Goal: Task Accomplishment & Management: Use online tool/utility

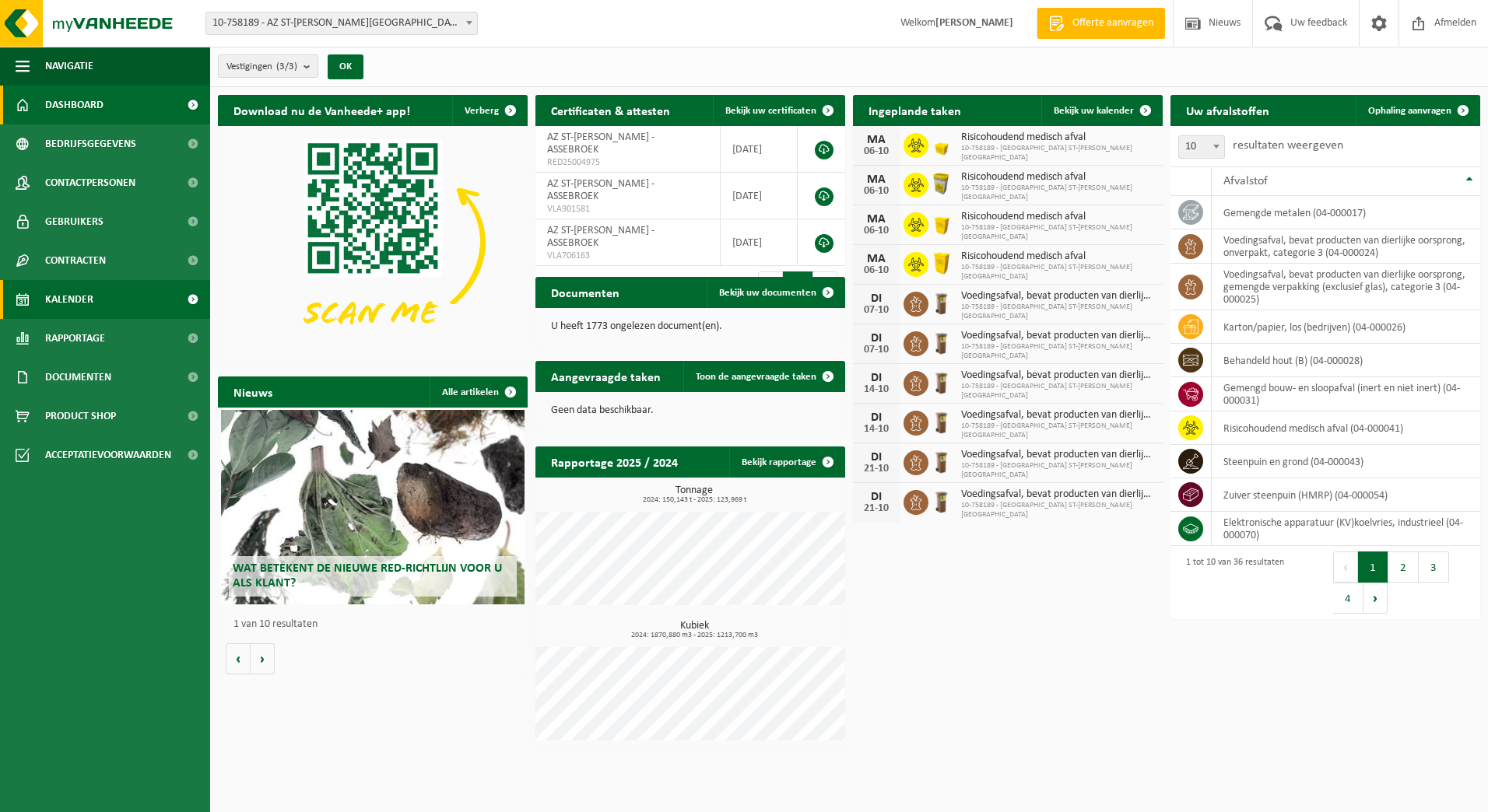
click at [77, 304] on span "Kalender" at bounding box center [69, 300] width 48 height 39
click at [1405, 570] on button "2" at bounding box center [1403, 567] width 30 height 31
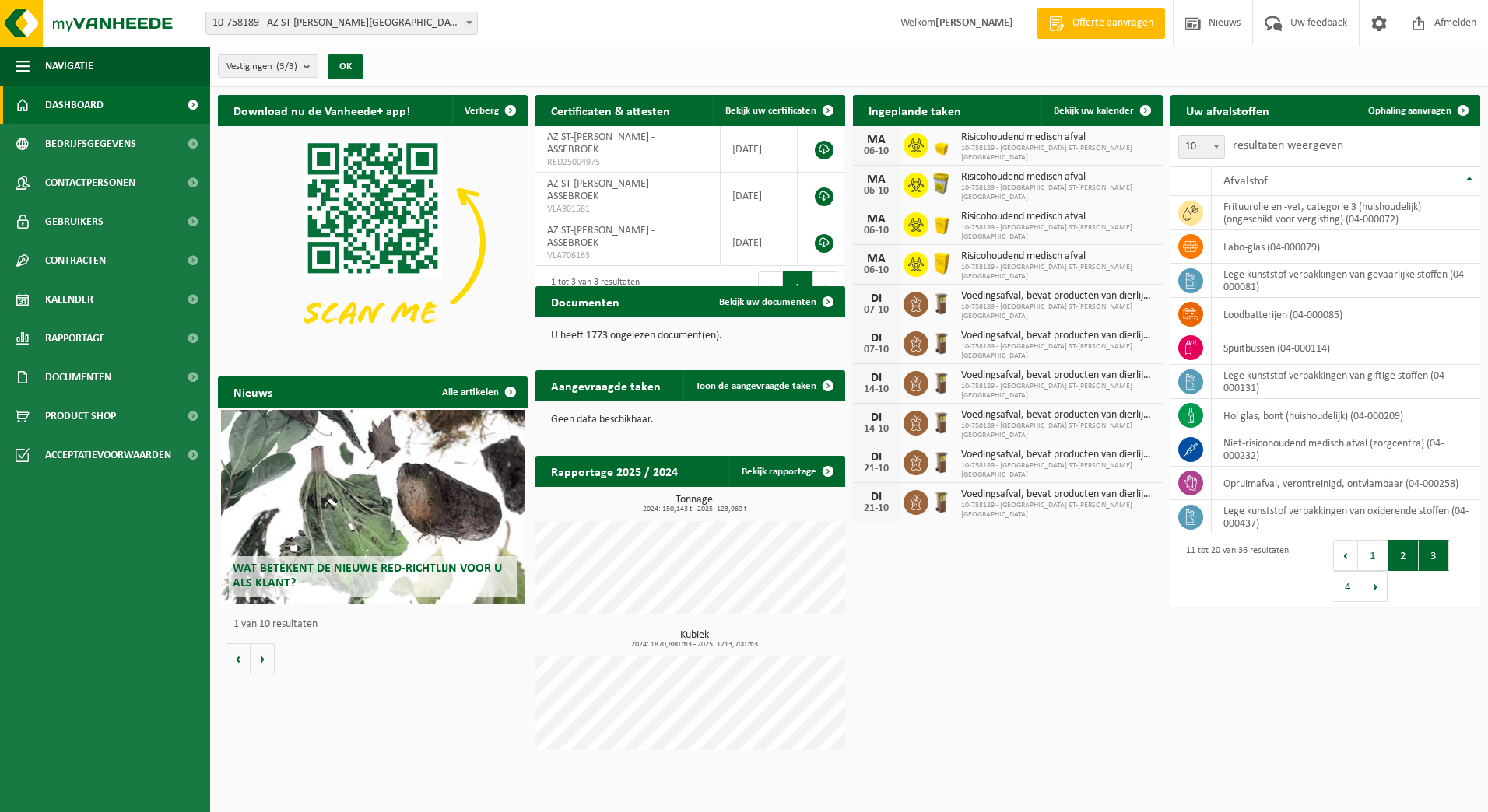
click at [1436, 558] on button "3" at bounding box center [1434, 555] width 30 height 31
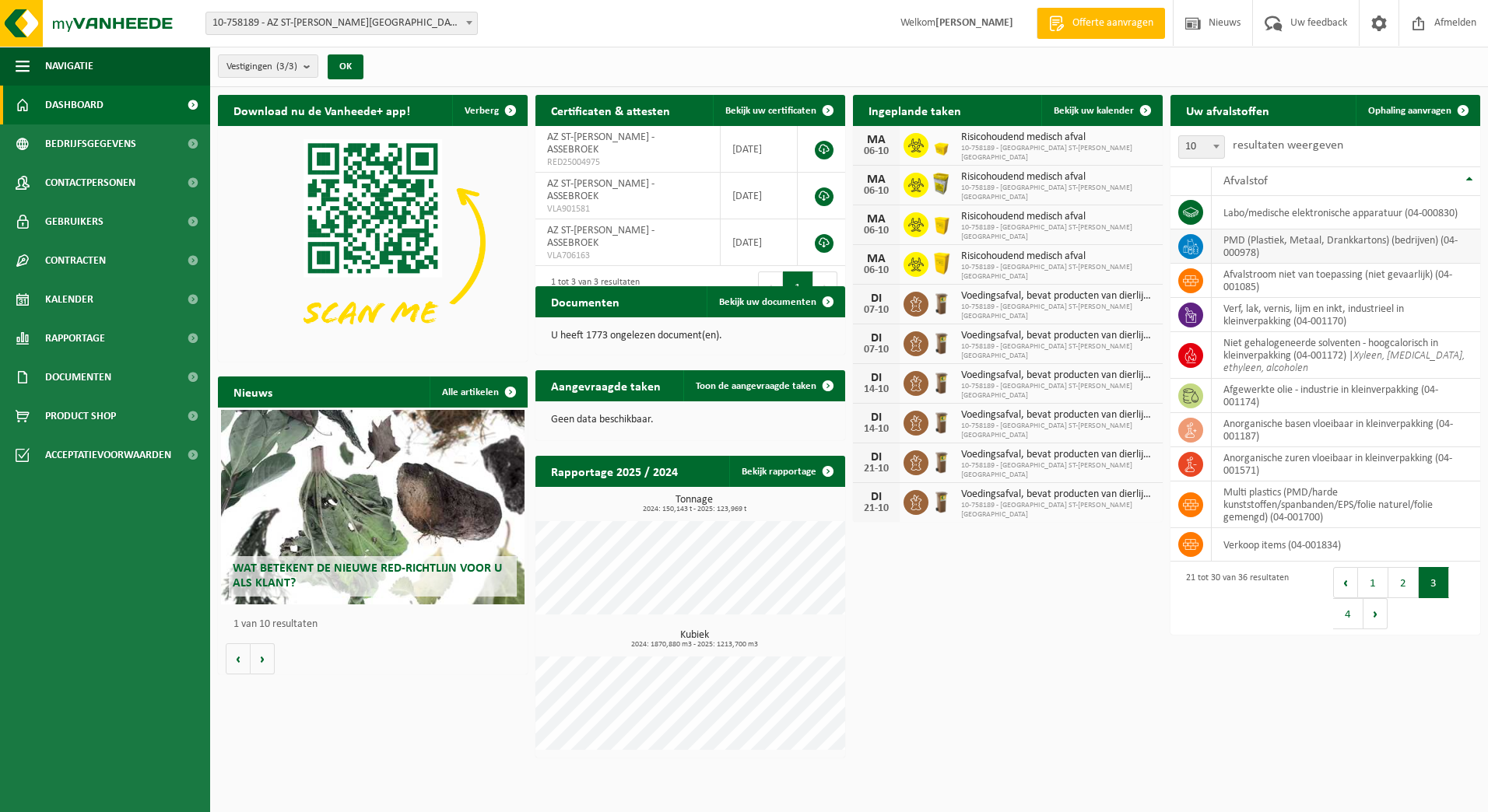
click at [1226, 236] on td "PMD (Plastiek, Metaal, Drankkartons) (bedrijven) (04-000978)" at bounding box center [1346, 247] width 268 height 34
click at [1191, 247] on icon at bounding box center [1190, 247] width 15 height 15
click at [74, 418] on span "Product Shop" at bounding box center [81, 417] width 71 height 39
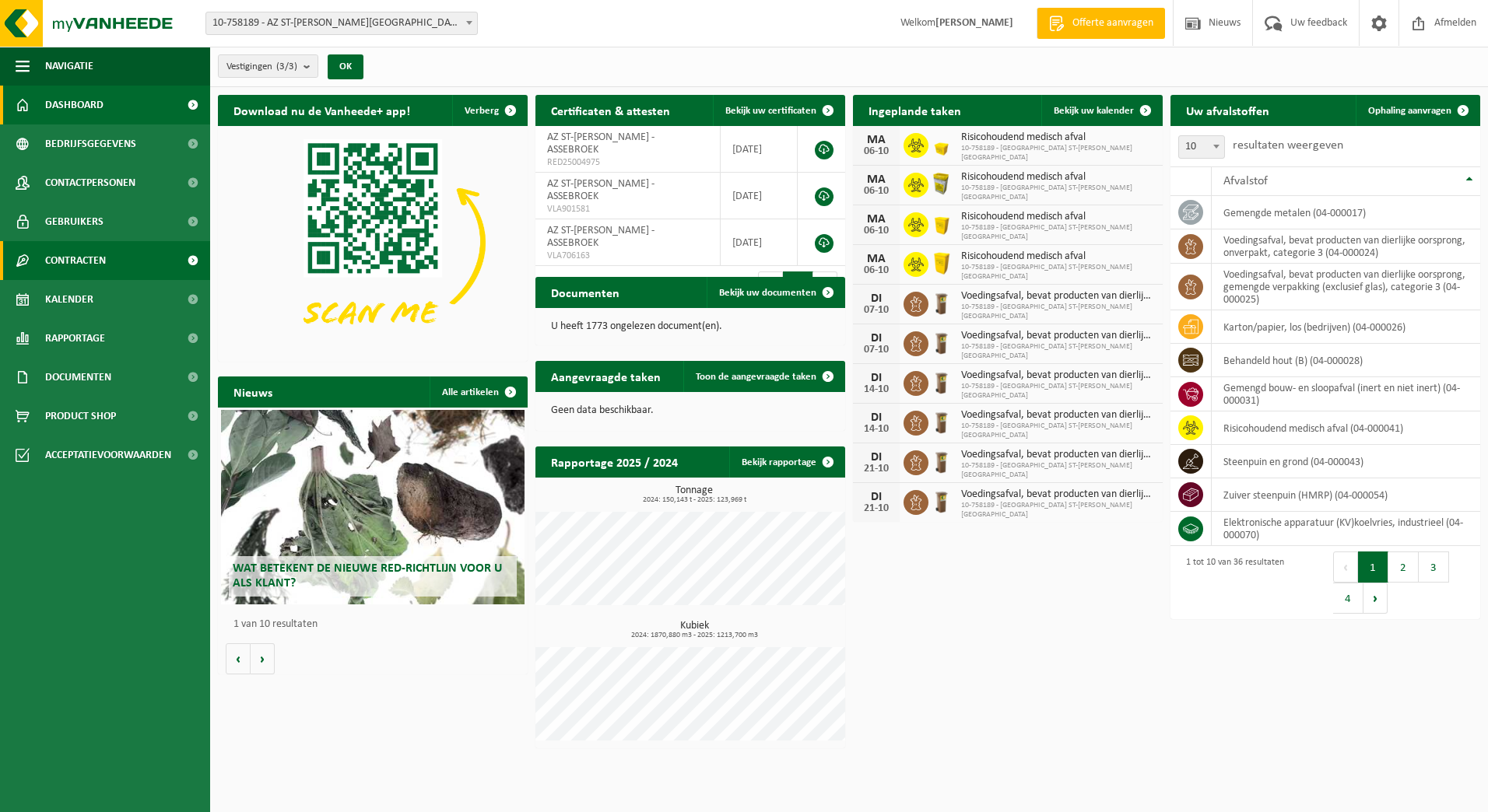
click at [109, 252] on link "Contracten" at bounding box center [105, 261] width 210 height 39
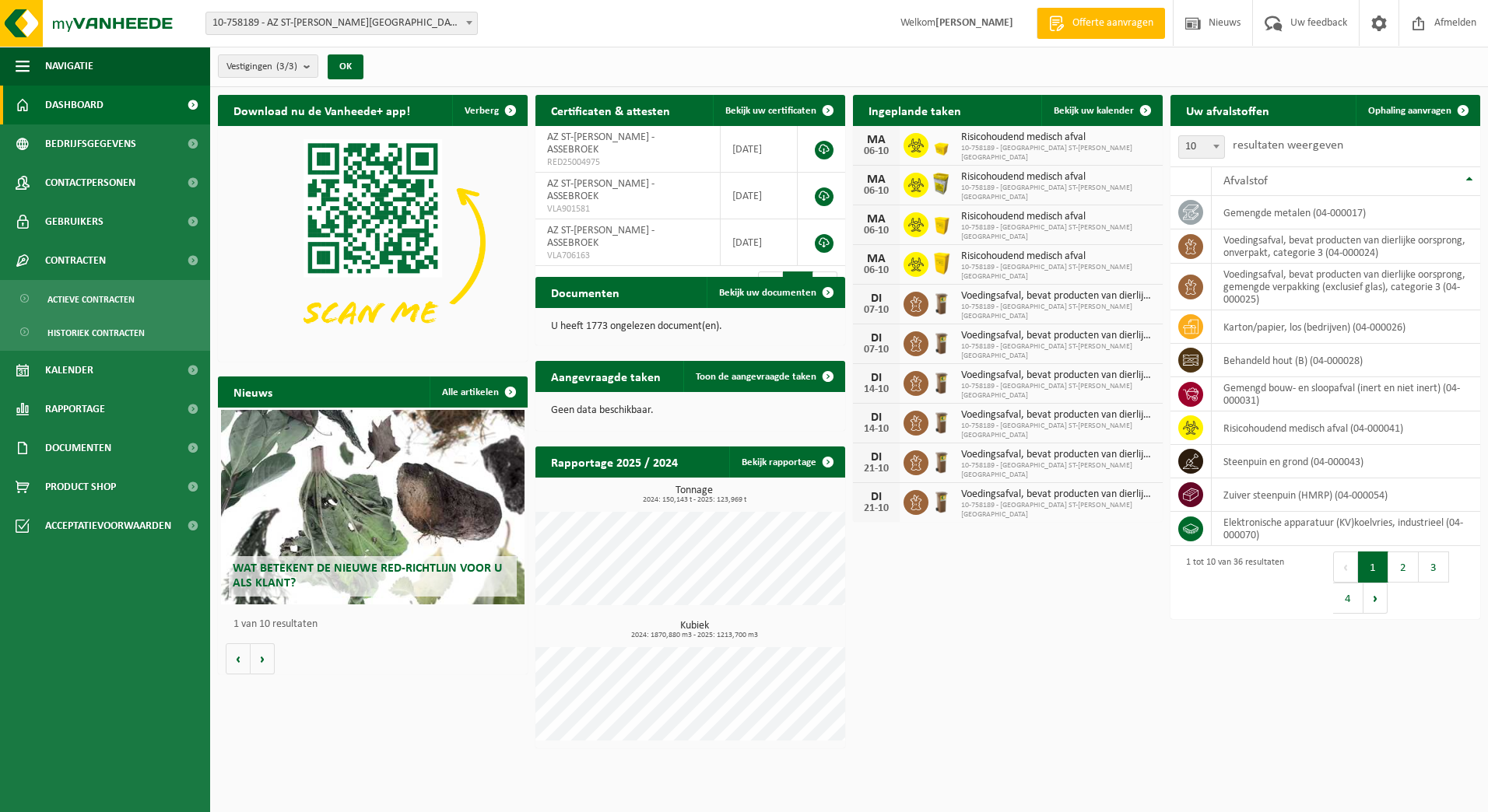
click at [304, 250] on img at bounding box center [373, 242] width 310 height 232
click at [641, 40] on div "Vestiging: 10-758189 - AZ ST-LUCAS BRUGGE - ASSEBROEK 10-917062 - AZ SINT-LUCAS…" at bounding box center [744, 24] width 1488 height 47
click at [1147, 106] on span at bounding box center [1145, 110] width 31 height 31
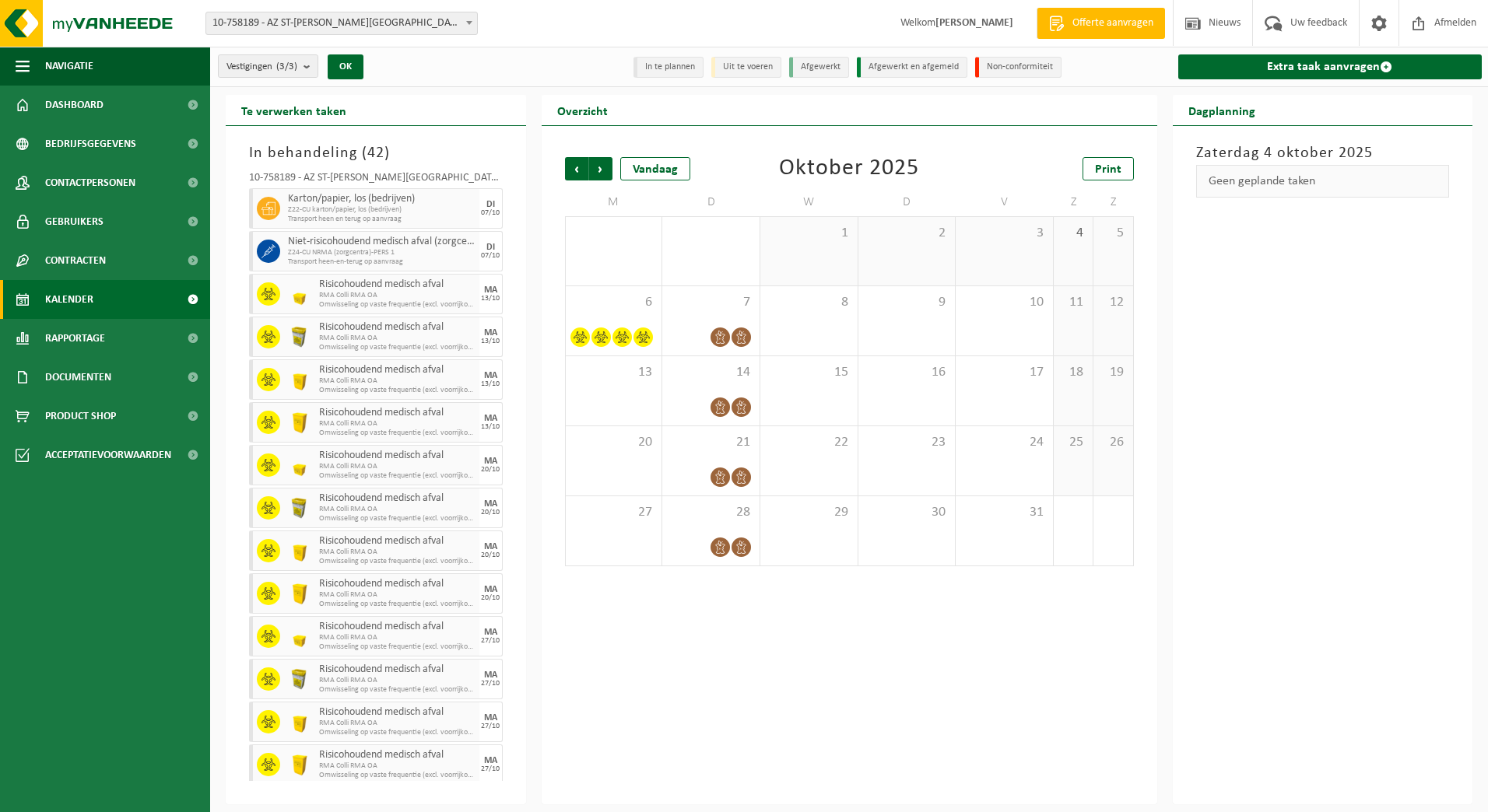
click at [468, 26] on span at bounding box center [469, 23] width 15 height 20
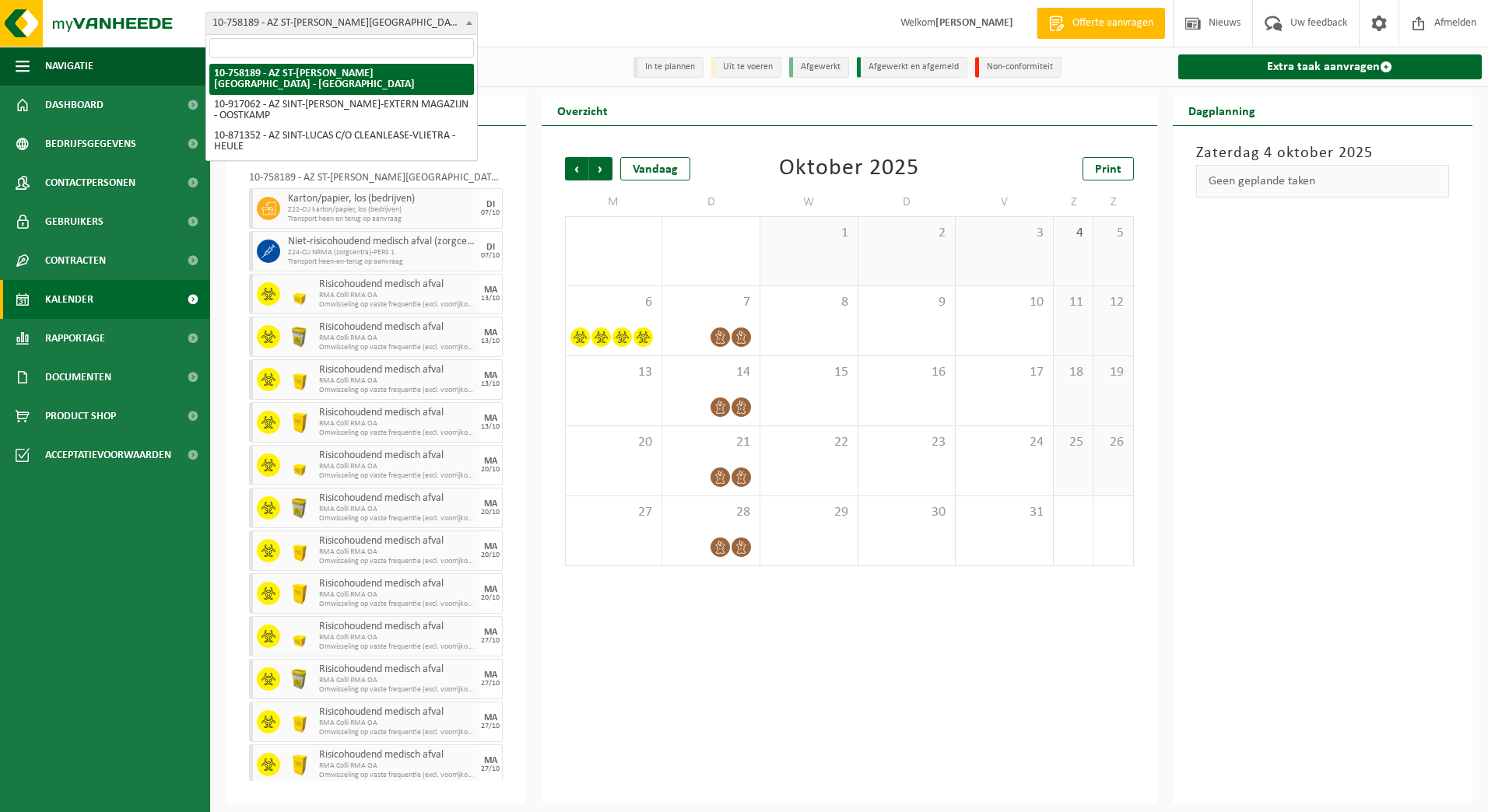
click at [539, 26] on div "Vestiging: 10-758189 - AZ ST-LUCAS BRUGGE - ASSEBROEK 10-917062 - AZ SINT-LUCAS…" at bounding box center [744, 24] width 1488 height 47
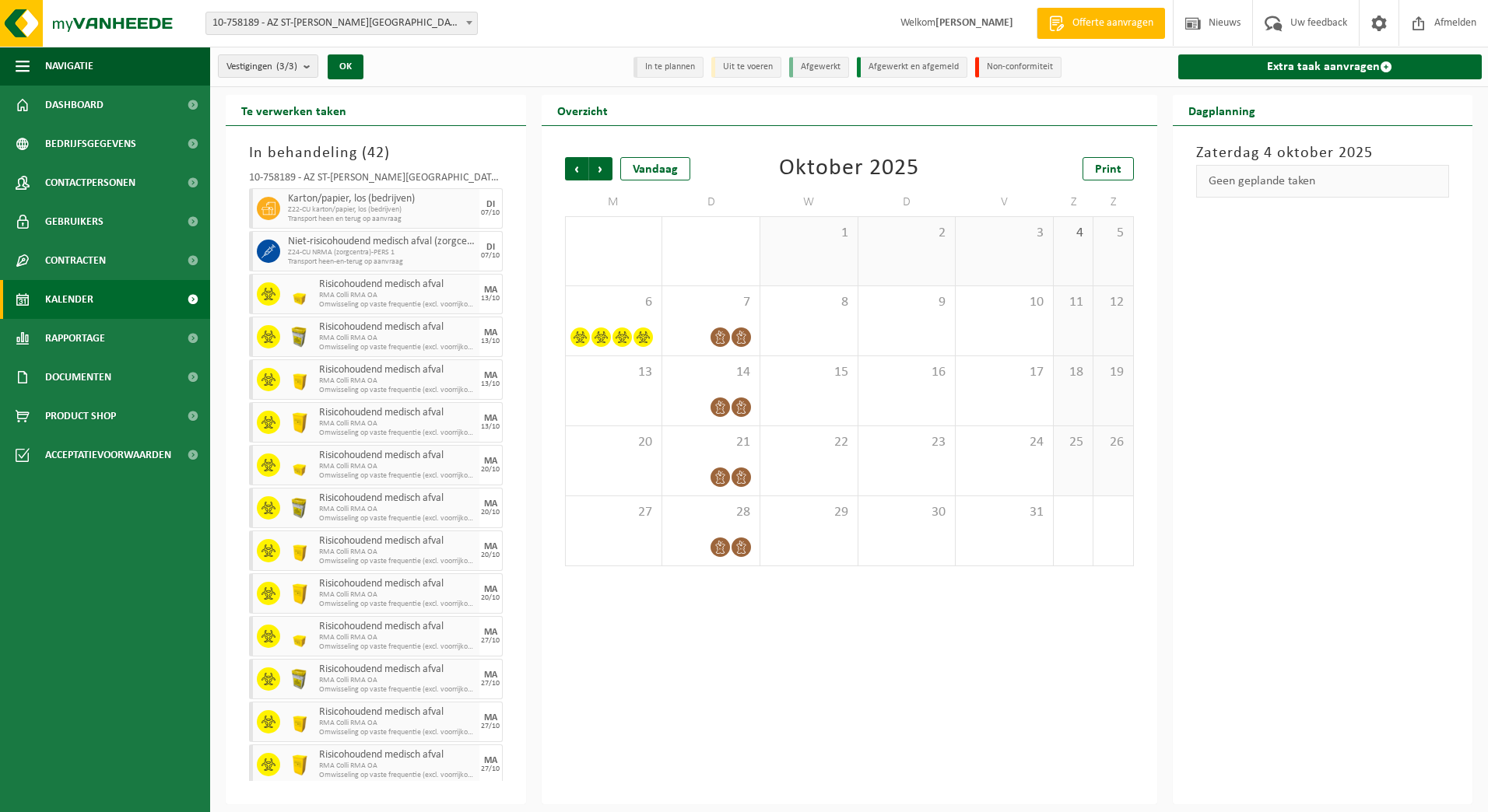
click at [1089, 20] on span "Offerte aanvragen" at bounding box center [1112, 23] width 88 height 15
click at [1382, 67] on span at bounding box center [1385, 66] width 13 height 13
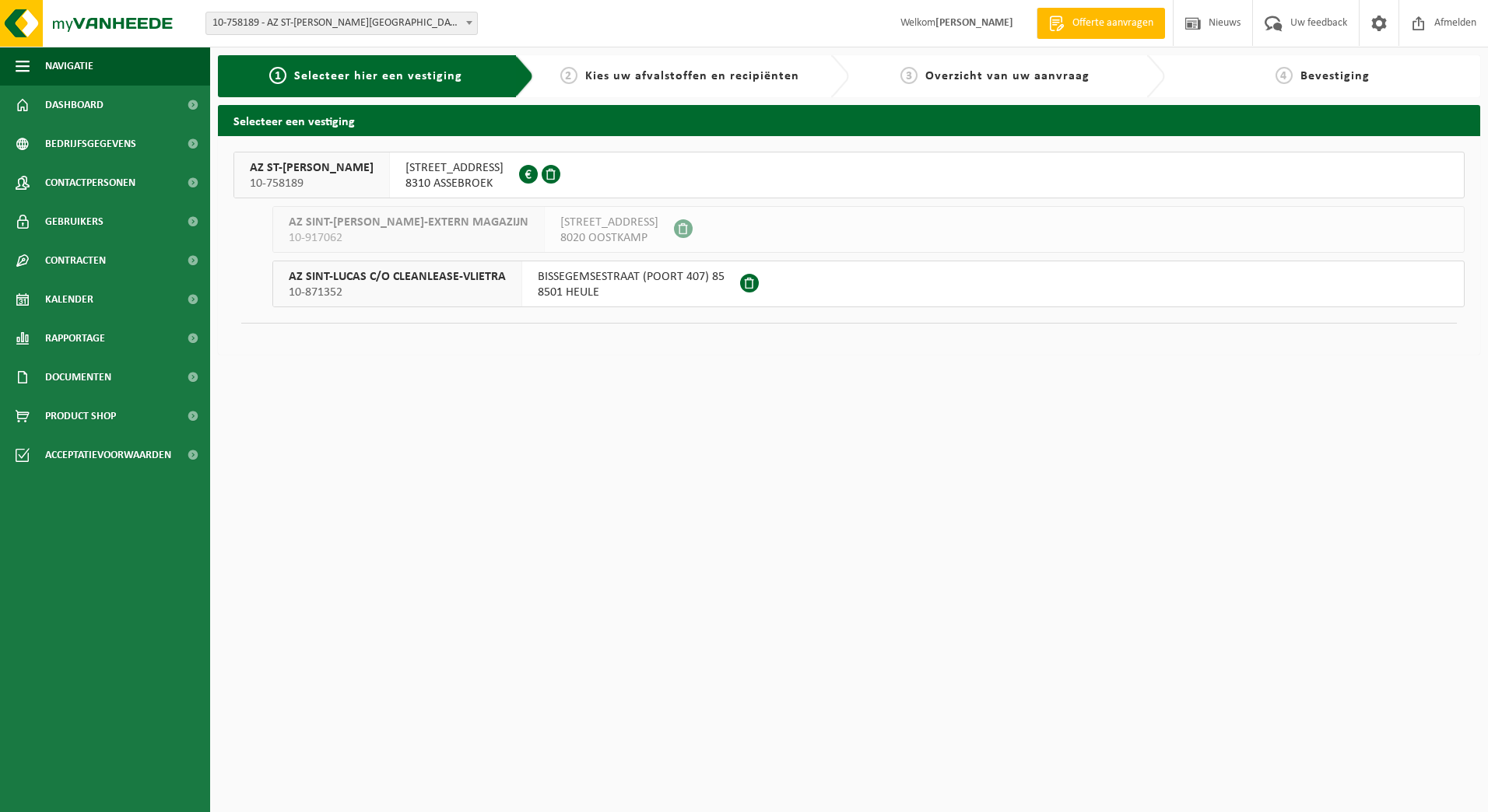
click at [430, 177] on span "8310 ASSEBROEK" at bounding box center [454, 183] width 98 height 15
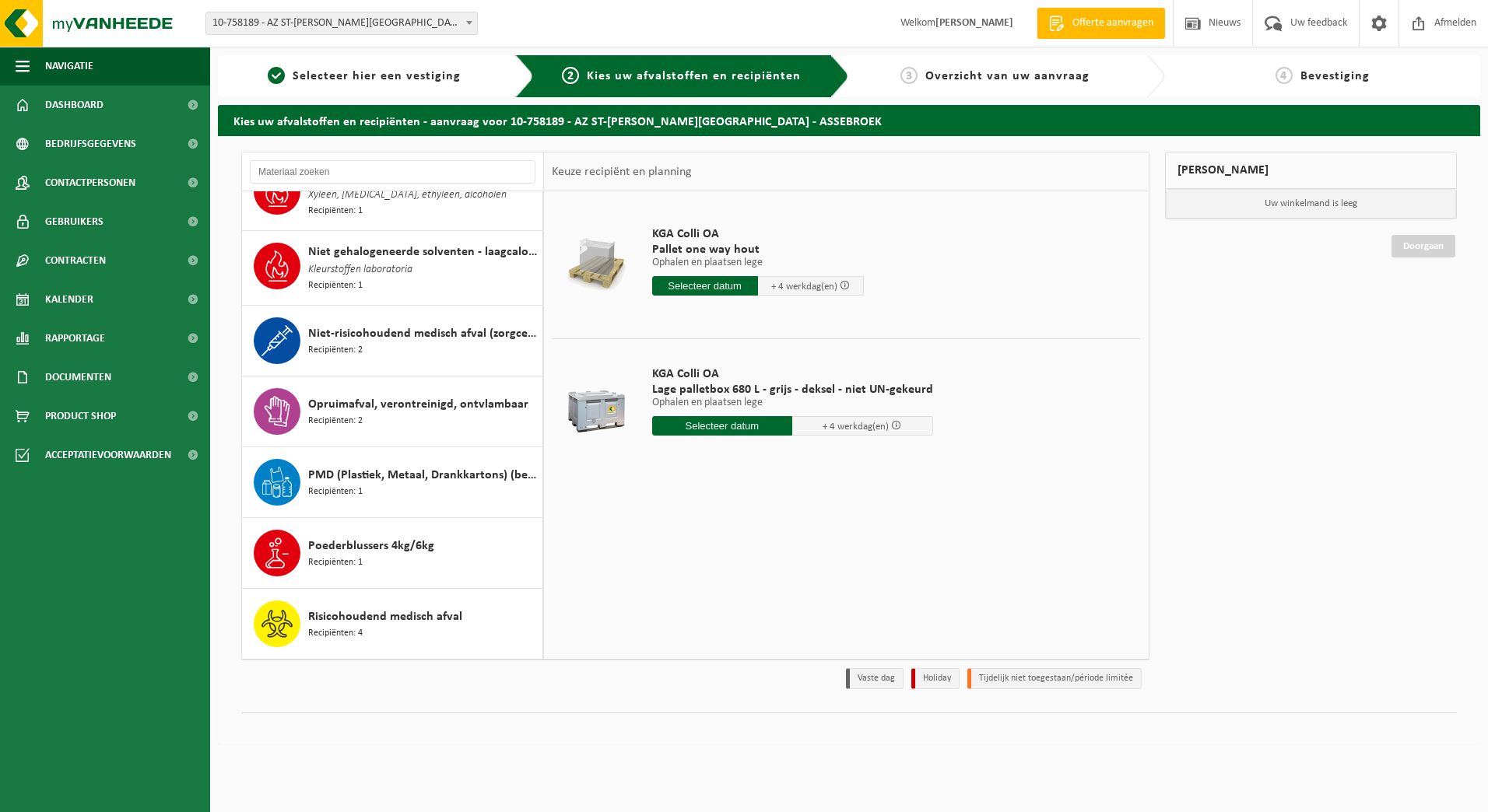
scroll to position [1478, 0]
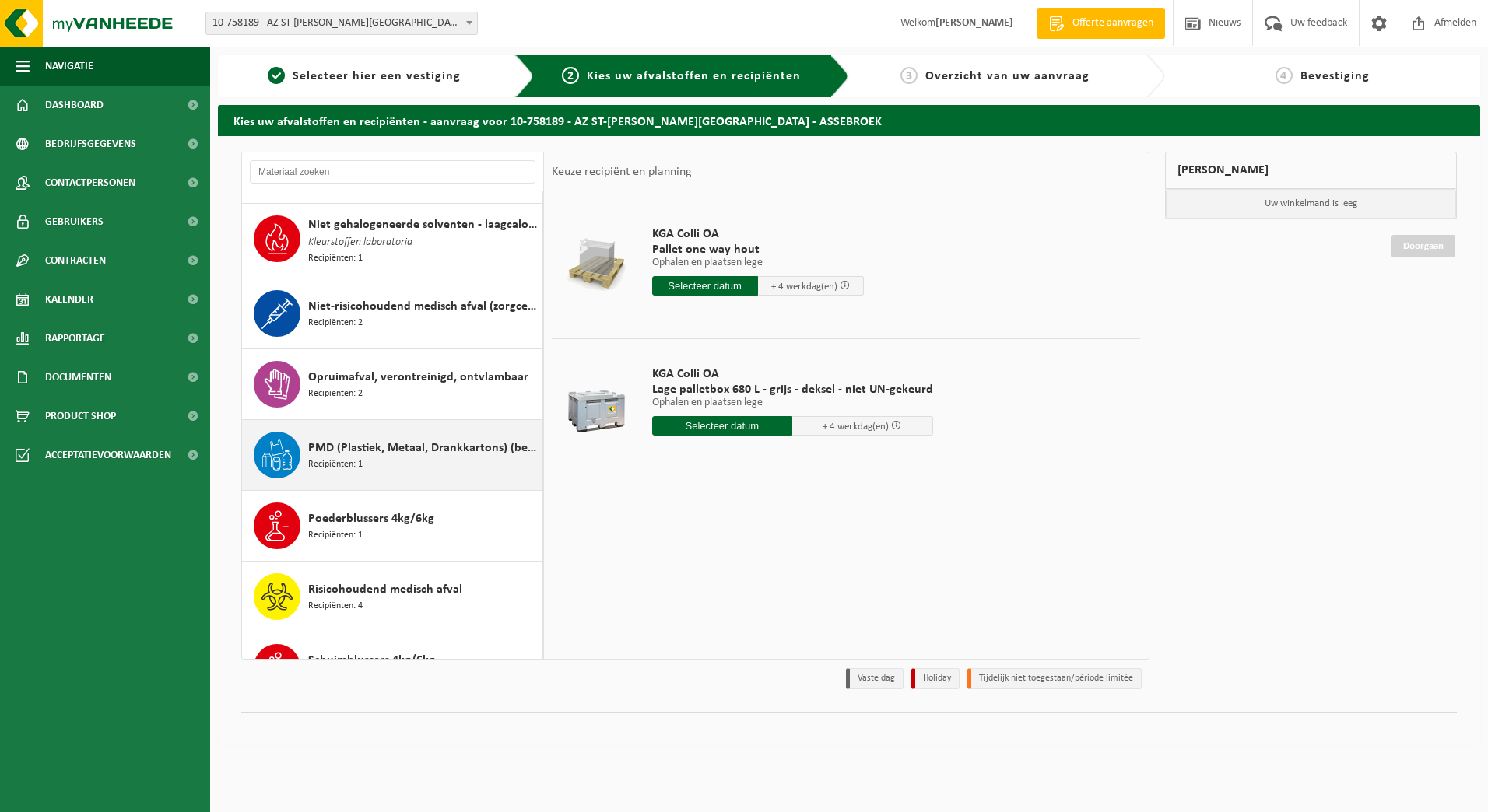
click at [457, 443] on span "PMD (Plastiek, Metaal, Drankkartons) (bedrijven)" at bounding box center [423, 448] width 231 height 19
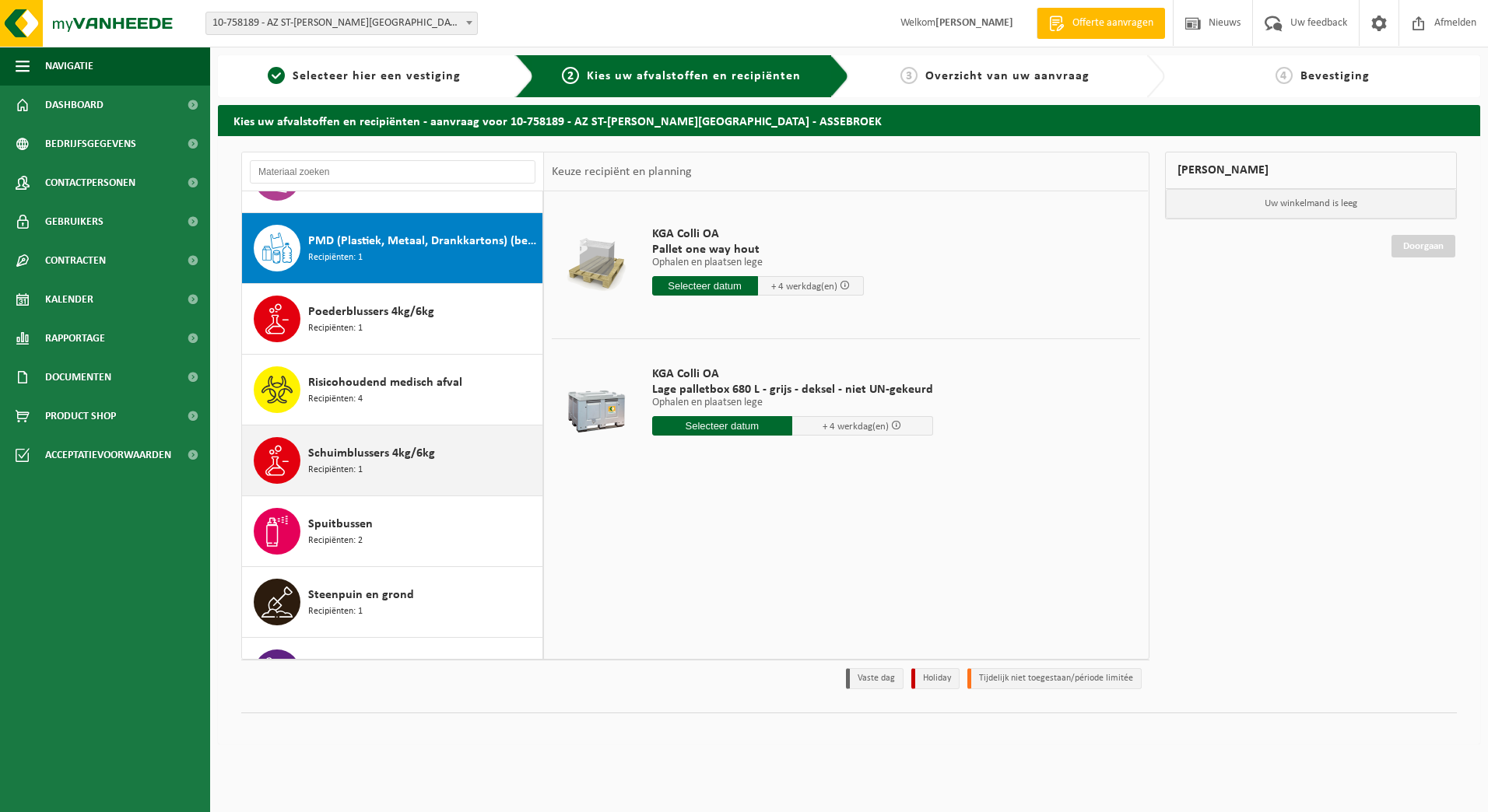
scroll to position [1702, 0]
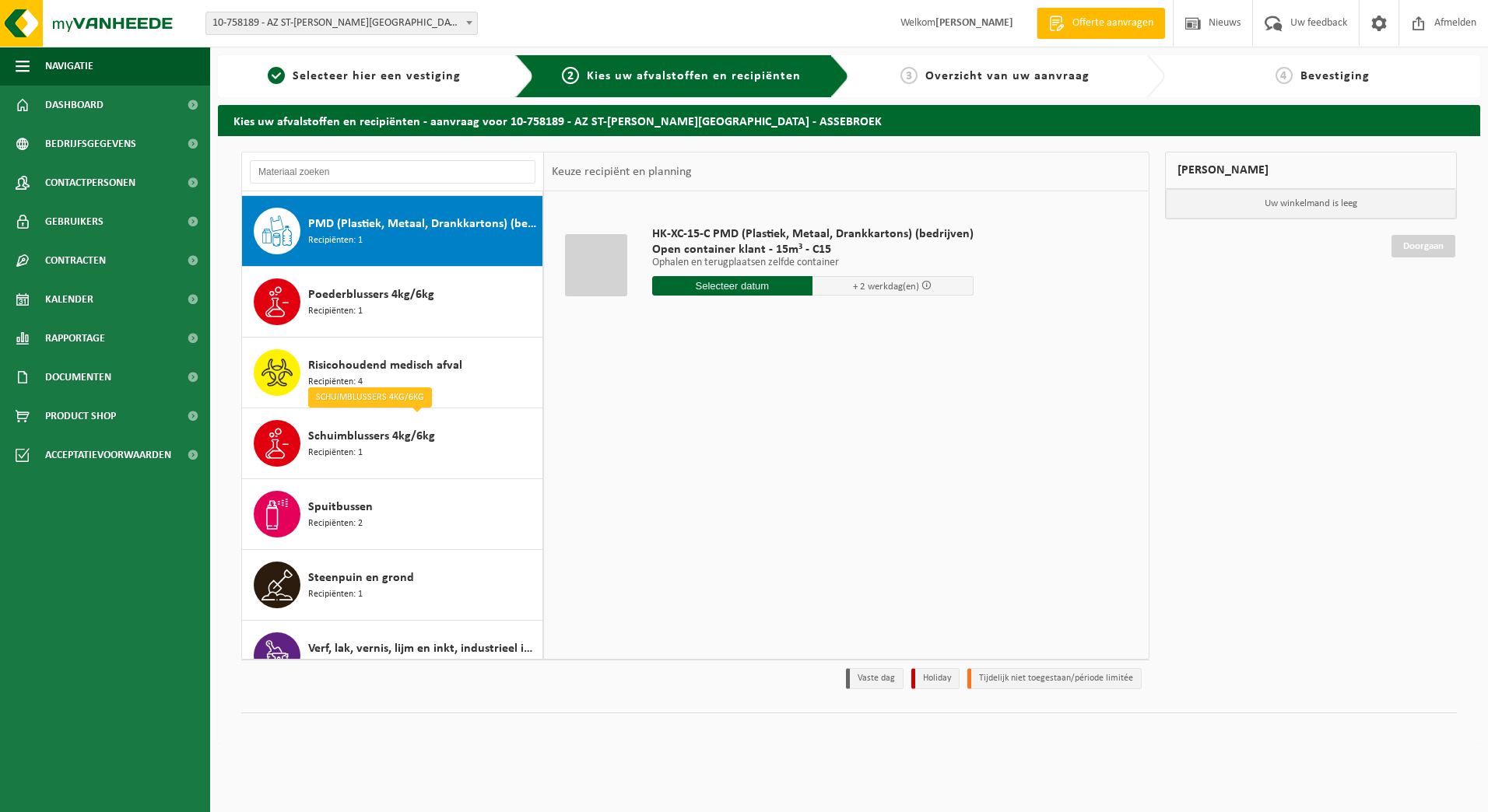
click at [753, 281] on input "text" at bounding box center [732, 285] width 161 height 19
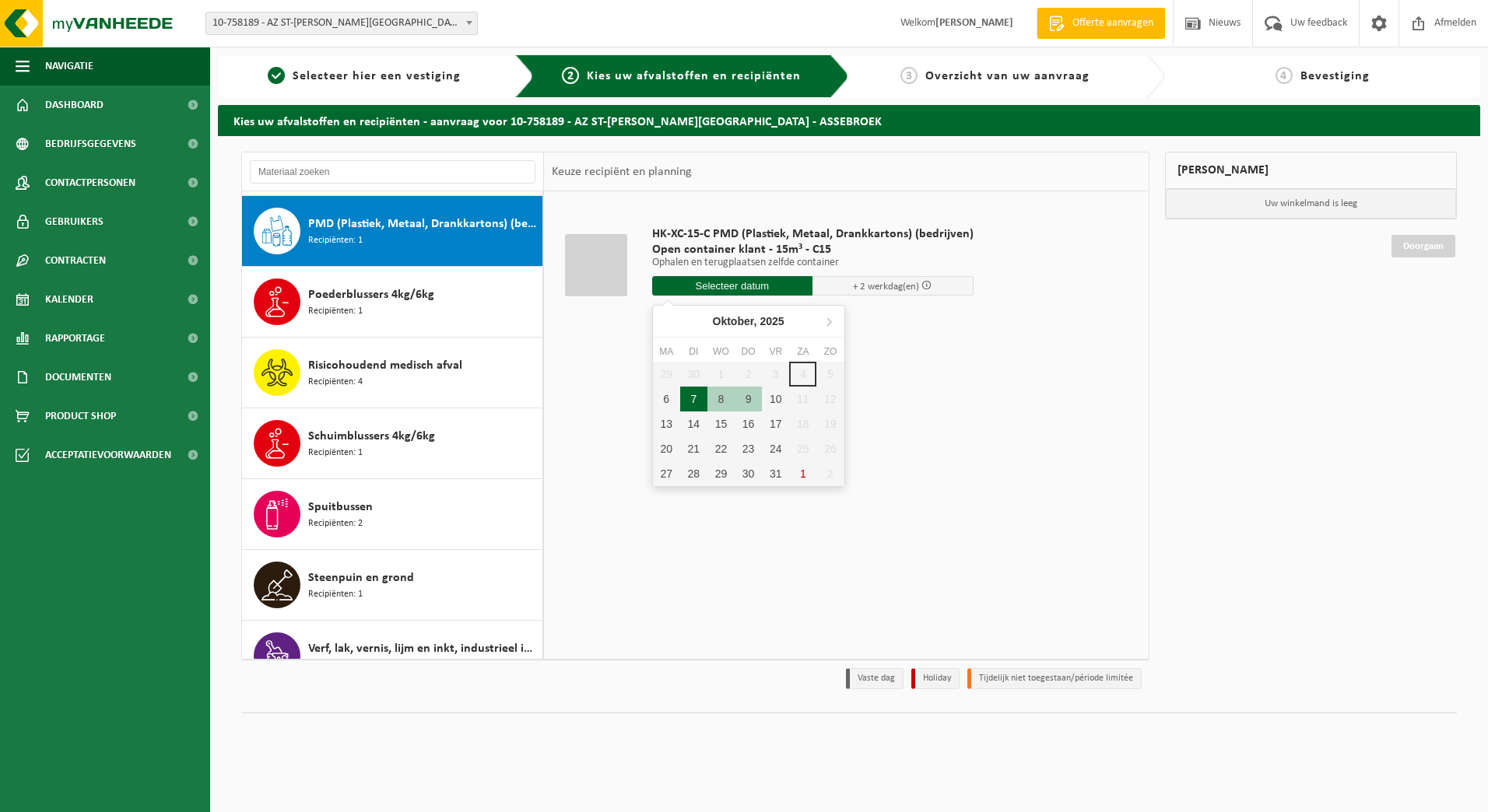
click at [702, 397] on div "7" at bounding box center [694, 400] width 27 height 25
type input "Van 2025-10-07"
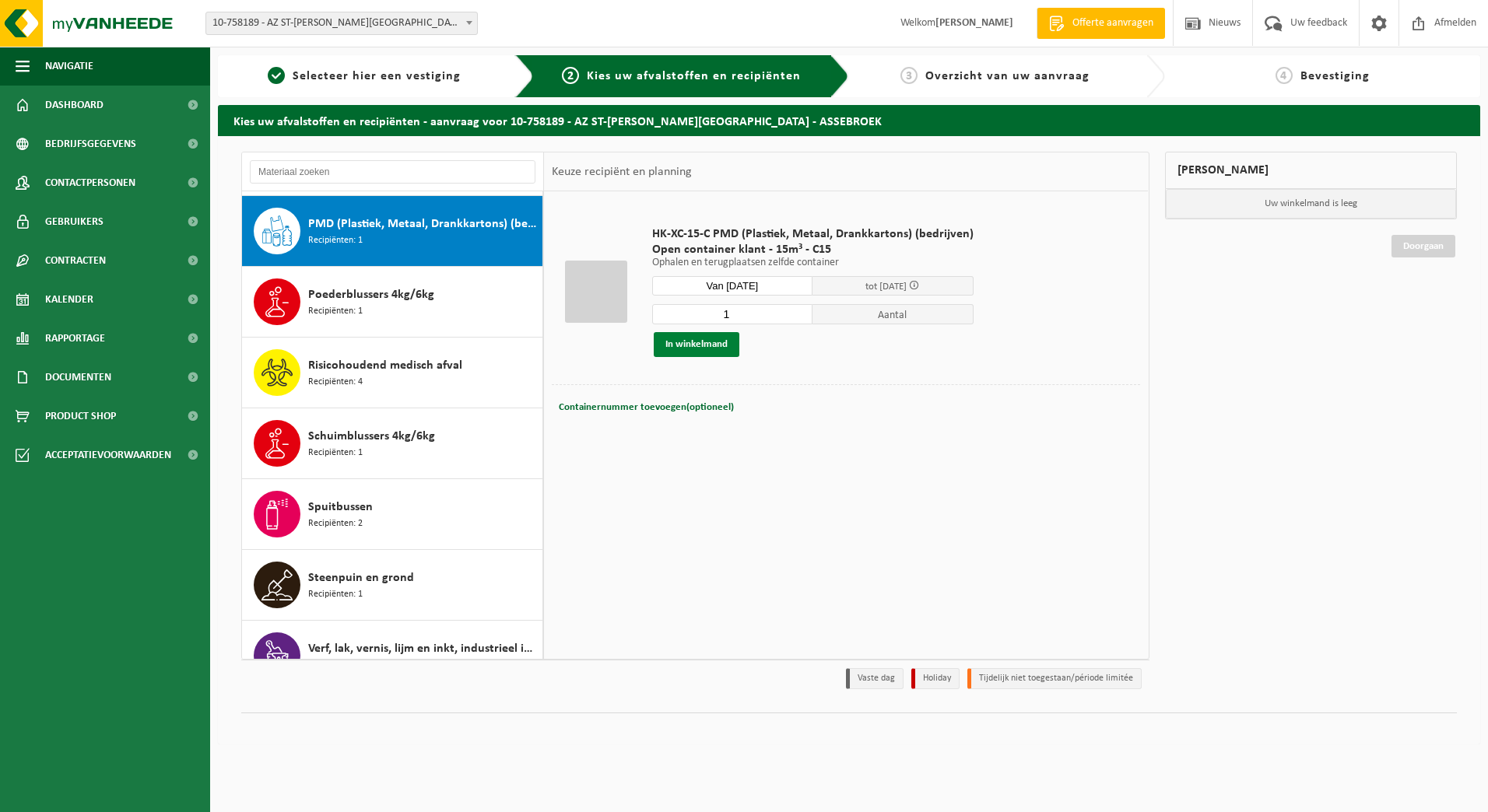
click at [716, 348] on button "In winkelmand" at bounding box center [697, 345] width 86 height 25
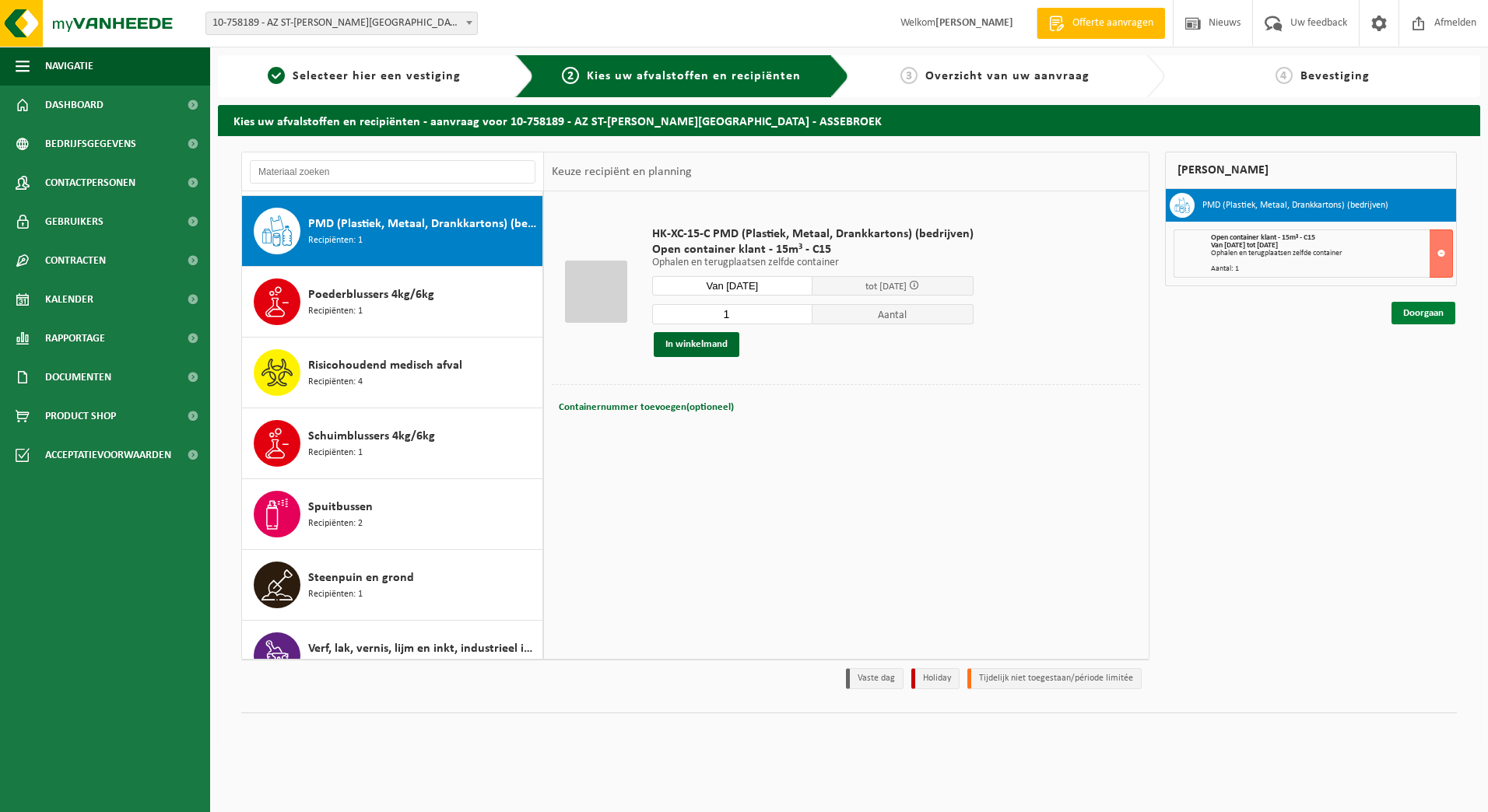
click at [1441, 312] on link "Doorgaan" at bounding box center [1423, 313] width 64 height 23
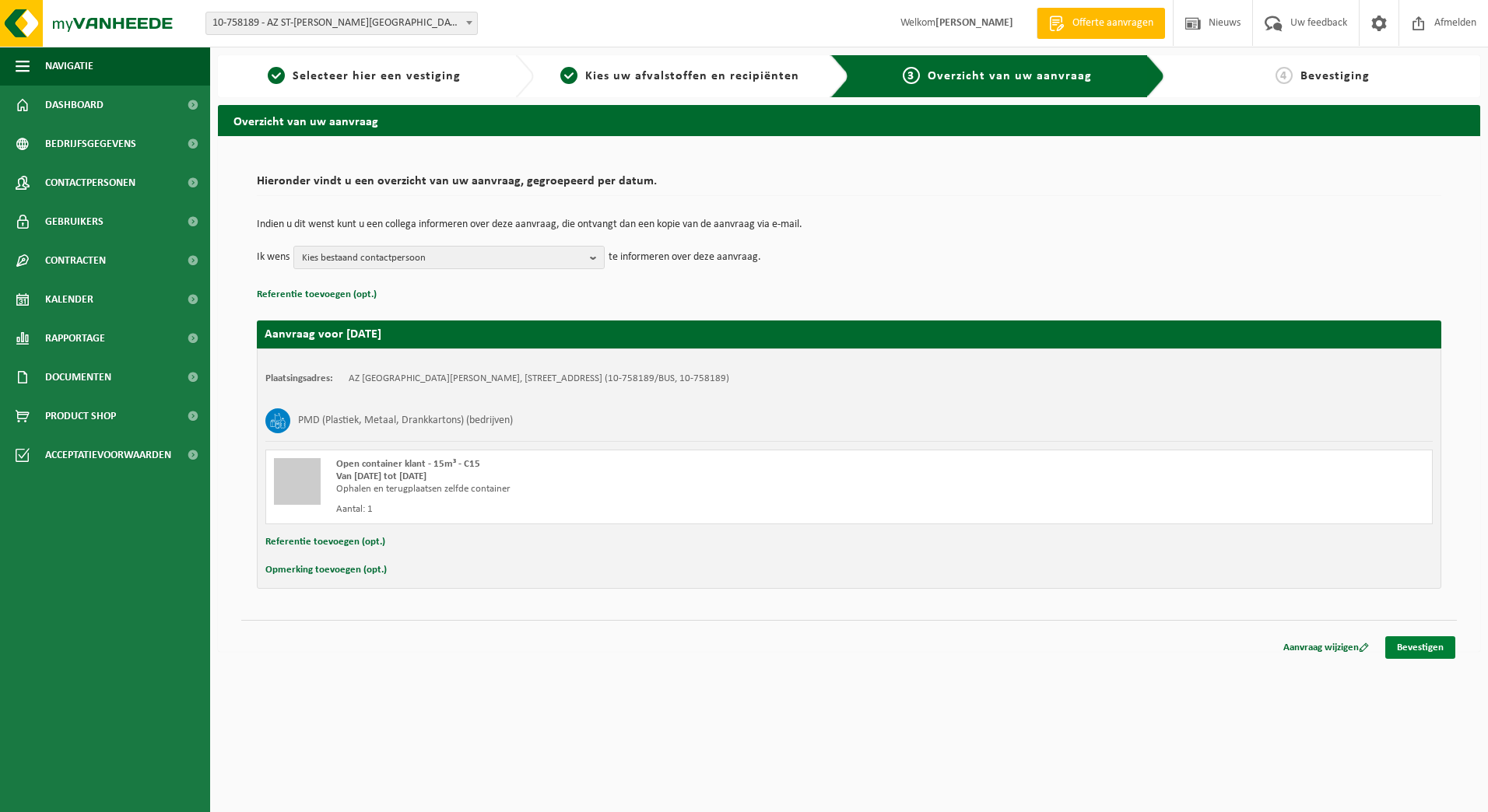
click at [1409, 645] on link "Bevestigen" at bounding box center [1420, 647] width 70 height 23
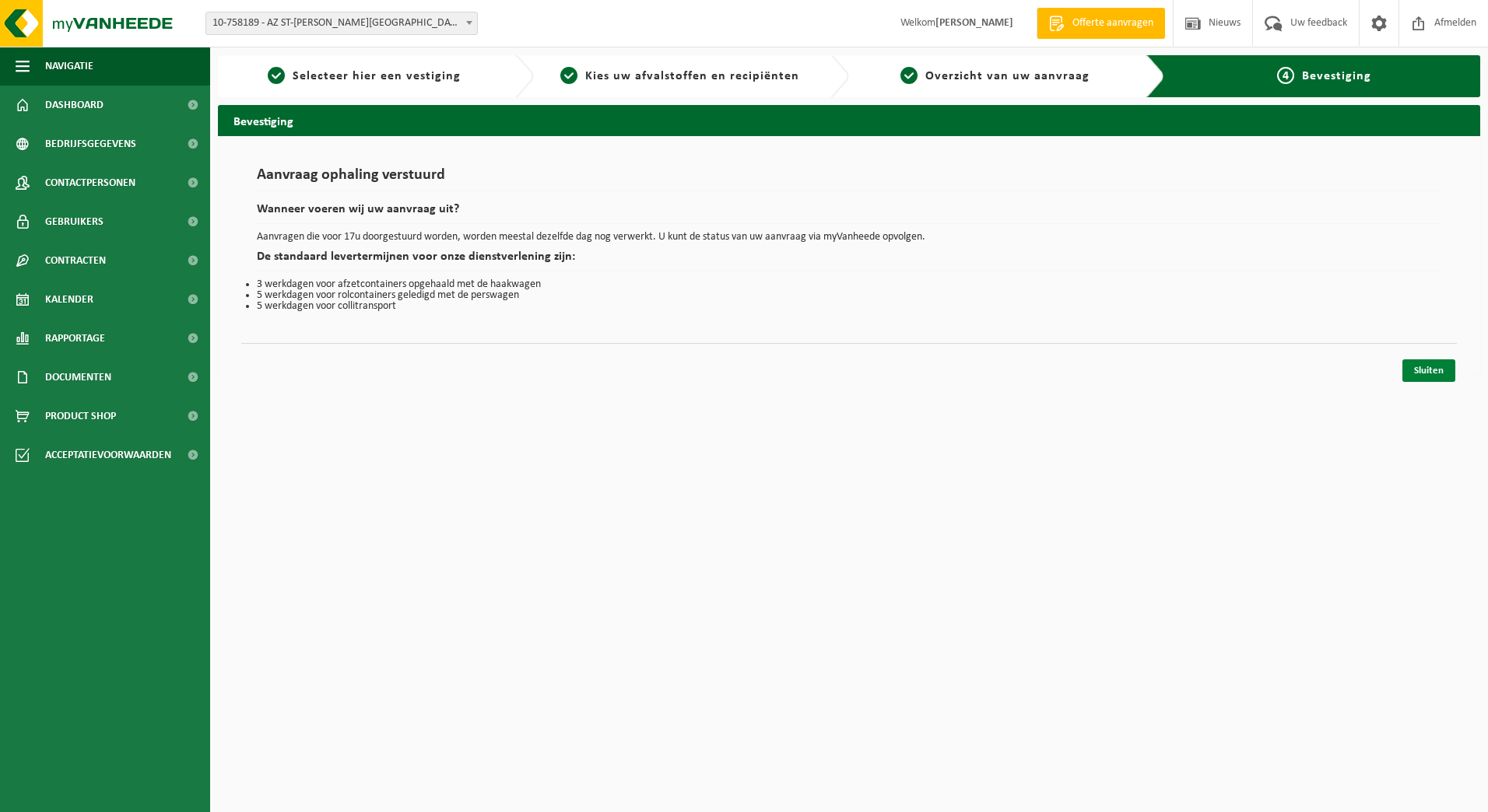
click at [1438, 366] on link "Sluiten" at bounding box center [1428, 370] width 53 height 23
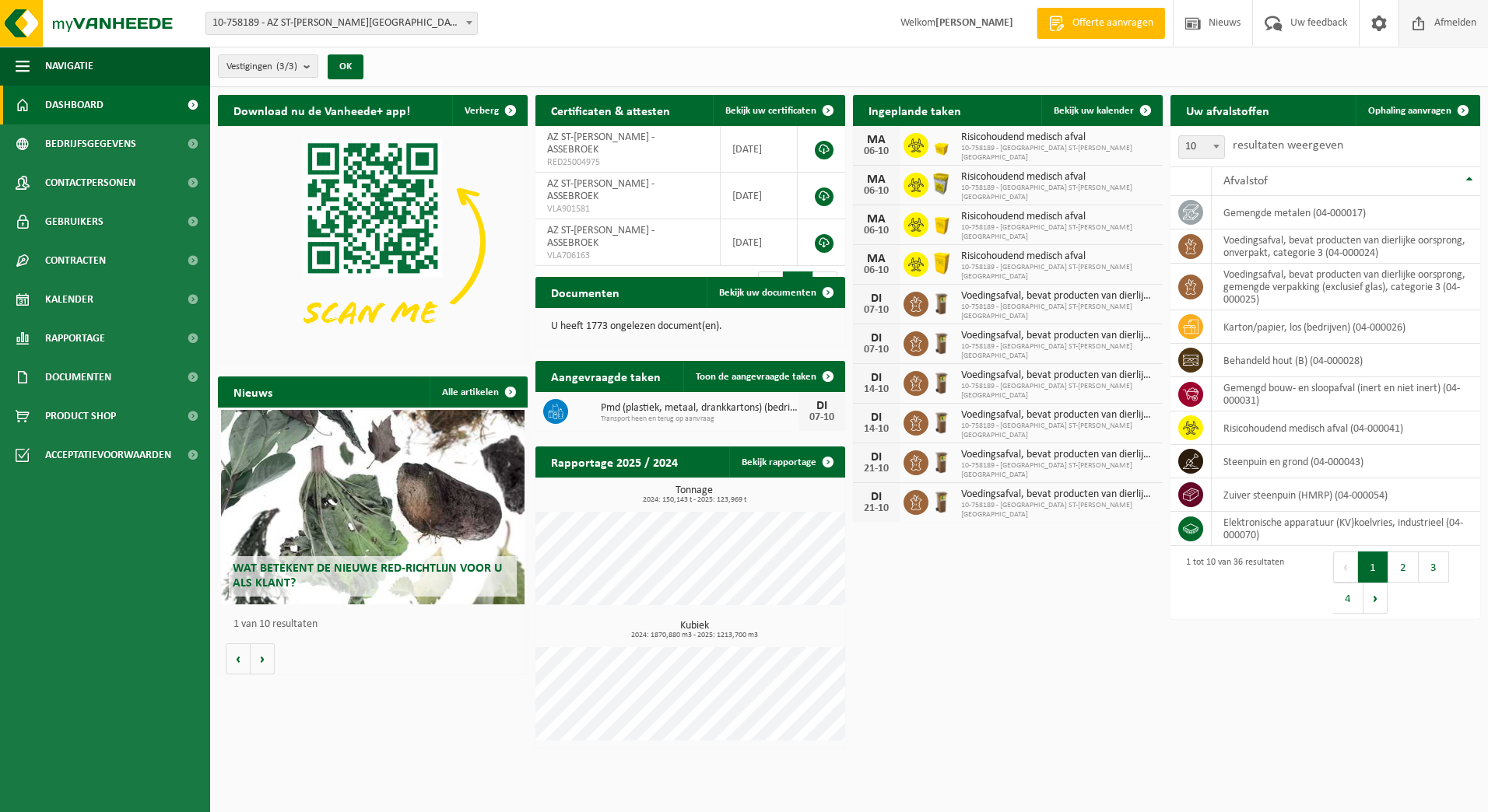
click at [1453, 17] on span "Afmelden" at bounding box center [1454, 23] width 50 height 46
click at [1109, 115] on span "Bekijk uw kalender" at bounding box center [1093, 111] width 80 height 10
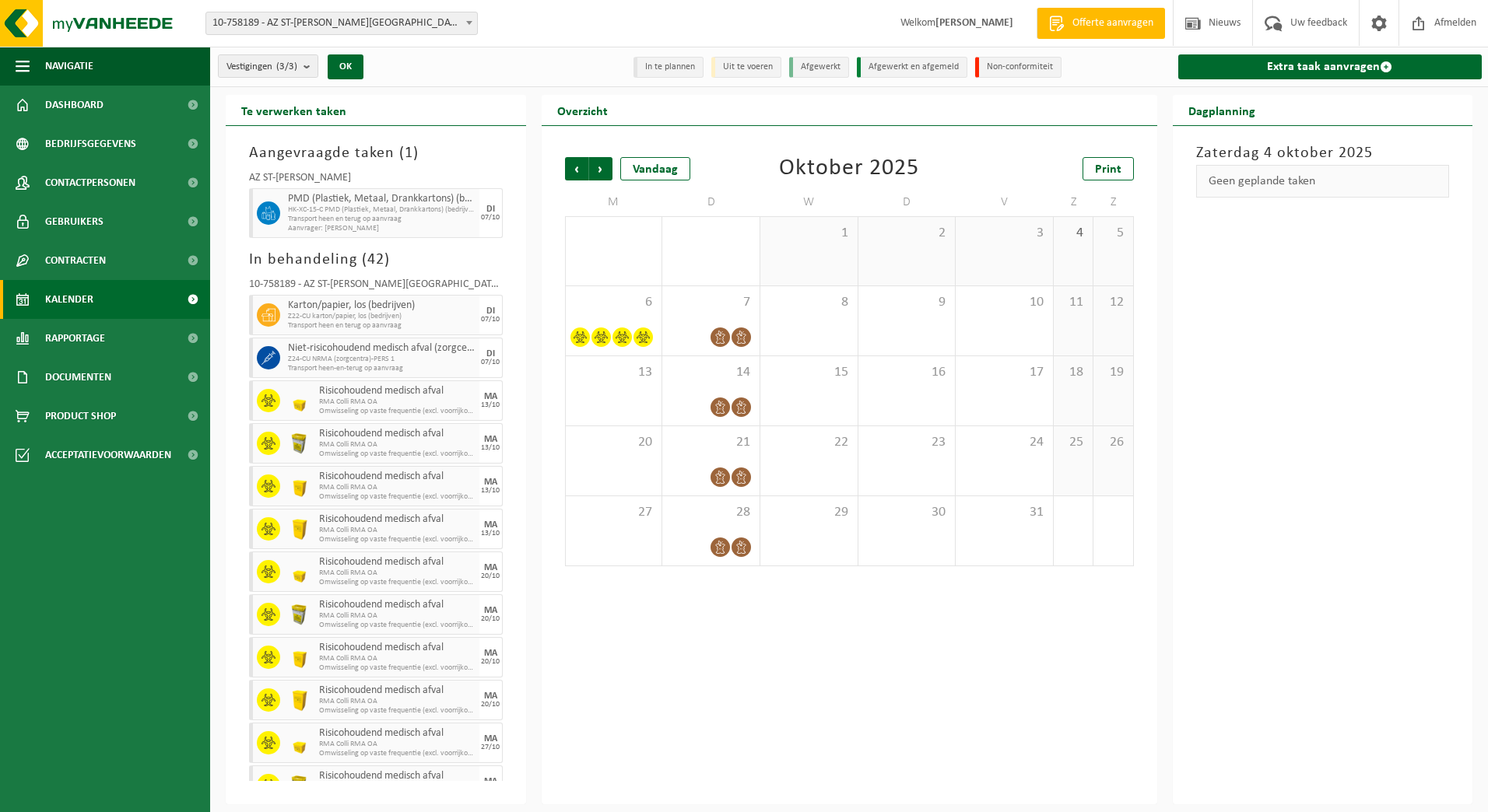
scroll to position [1311, 0]
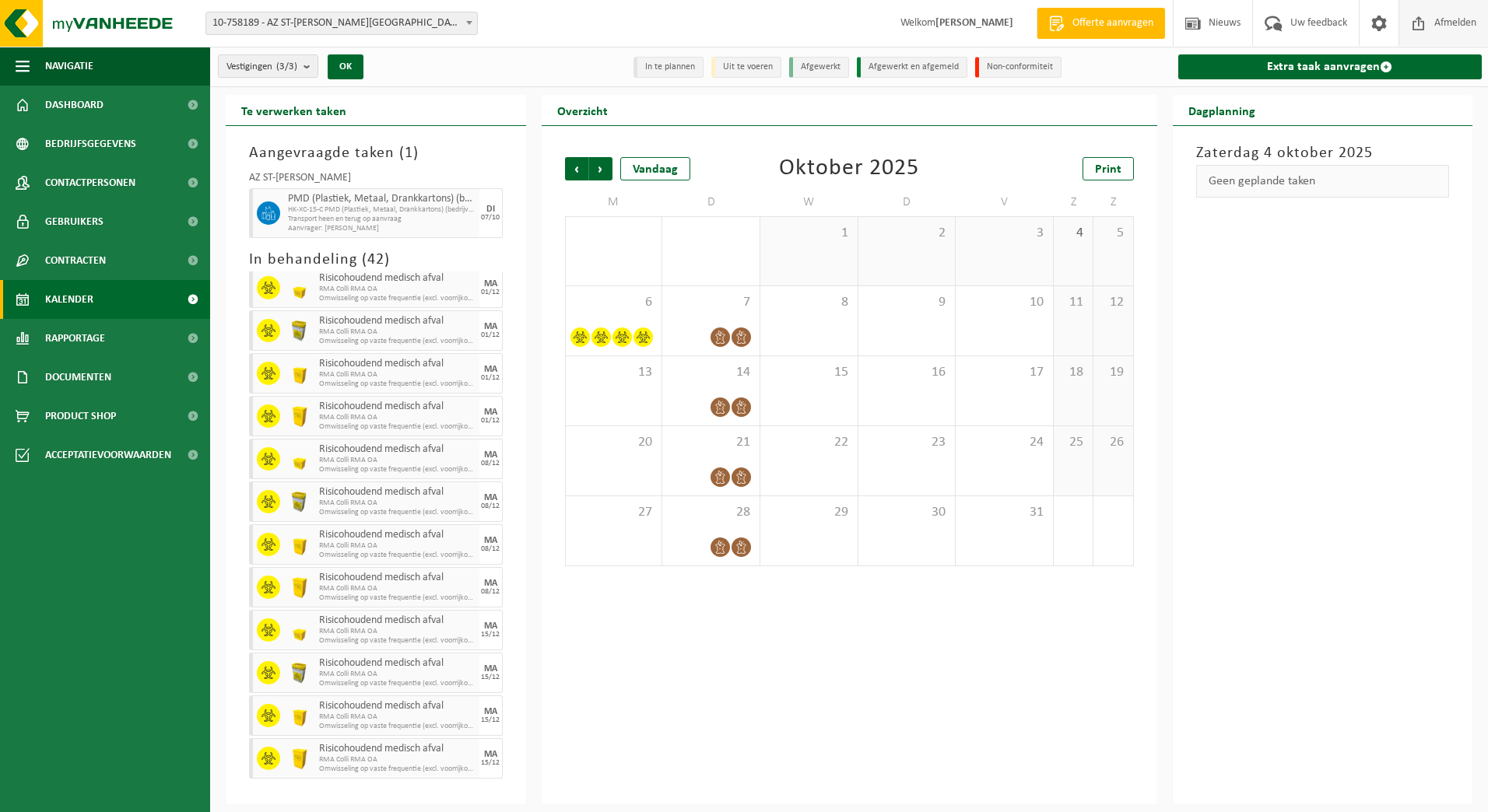
click at [1455, 30] on span "Afmelden" at bounding box center [1454, 23] width 50 height 46
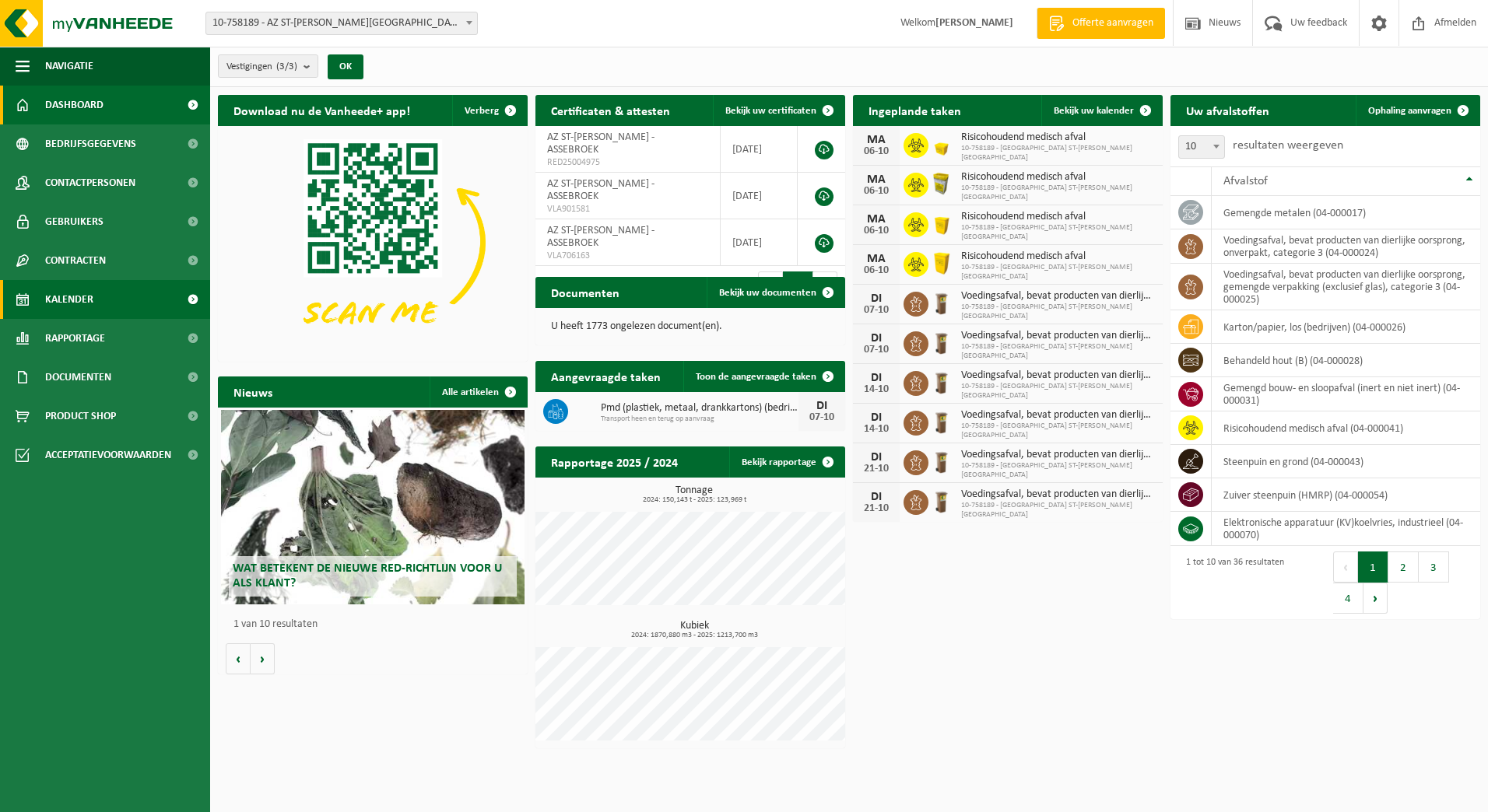
click at [83, 301] on span "Kalender" at bounding box center [69, 300] width 48 height 39
